Goal: Task Accomplishment & Management: Manage account settings

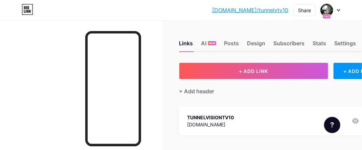
click at [340, 10] on icon at bounding box center [339, 10] width 3 height 2
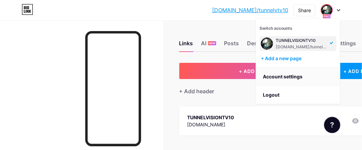
click at [279, 77] on link "Account settings" at bounding box center [298, 77] width 84 height 18
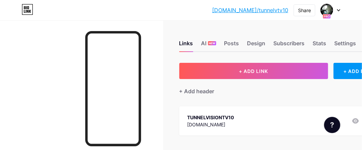
click at [339, 10] on icon at bounding box center [338, 10] width 3 height 2
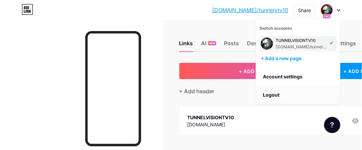
click at [274, 95] on li "Logout" at bounding box center [298, 95] width 84 height 18
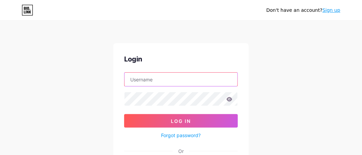
type input "[EMAIL_ADDRESS][DOMAIN_NAME]"
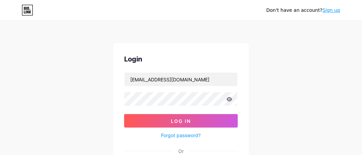
click at [230, 99] on icon at bounding box center [230, 99] width 6 height 4
click at [230, 100] on icon at bounding box center [230, 99] width 6 height 4
click at [230, 100] on icon at bounding box center [230, 99] width 6 height 5
click at [229, 101] on icon at bounding box center [230, 99] width 6 height 4
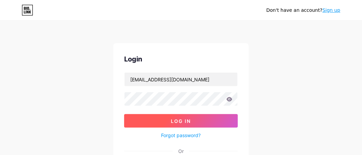
click at [182, 119] on span "Log In" at bounding box center [181, 122] width 20 height 6
